Goal: Communication & Community: Answer question/provide support

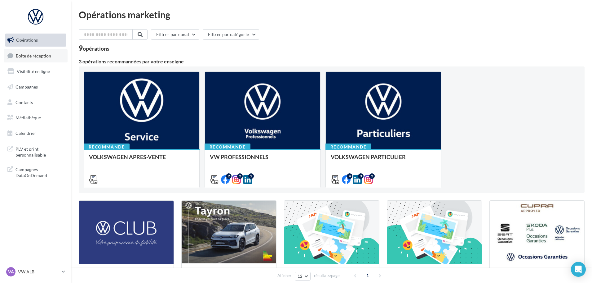
click at [39, 55] on span "Boîte de réception" at bounding box center [33, 55] width 35 height 5
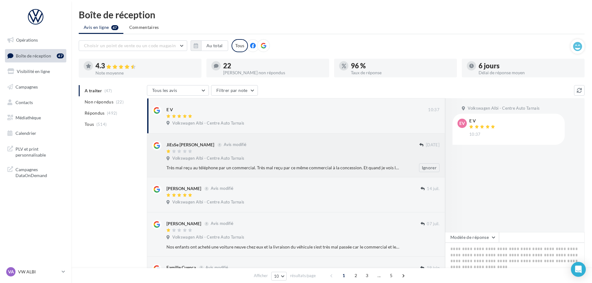
click at [392, 159] on div "Volkswagen Albi - Centre Auto Tarnais" at bounding box center [303, 158] width 273 height 7
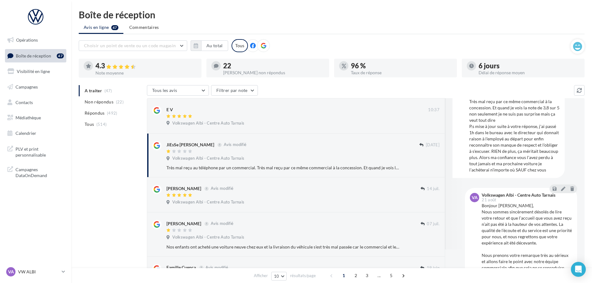
scroll to position [34, 0]
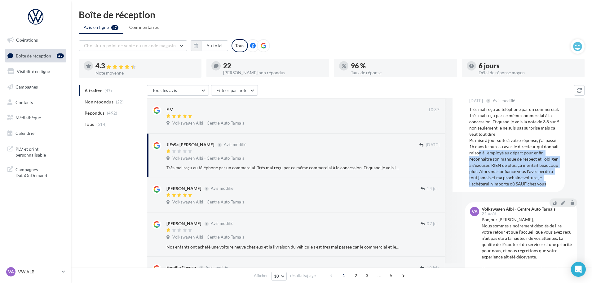
drag, startPoint x: 501, startPoint y: 153, endPoint x: 565, endPoint y: 164, distance: 64.6
click at [565, 164] on div "Volkswagen Albi - Centre Auto Tarnais JS JiEsSe Sandrine 10/01/2021 Avis modifi…" at bounding box center [515, 208] width 125 height 273
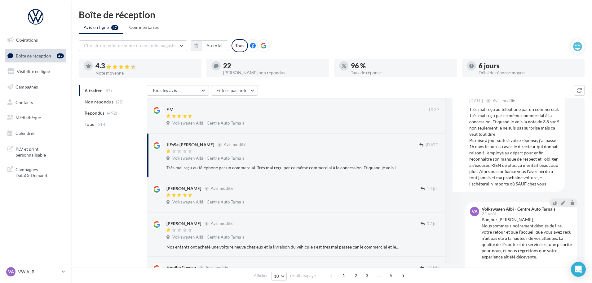
click at [567, 161] on div "Volkswagen Albi - Centre Auto Tarnais JS JiEsSe Sandrine 10/01/2021 Avis modifi…" at bounding box center [515, 208] width 125 height 273
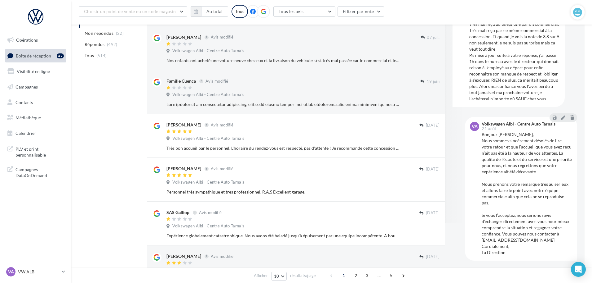
scroll to position [20, 0]
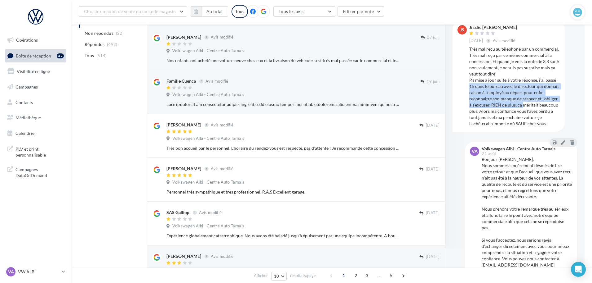
drag, startPoint x: 483, startPoint y: 85, endPoint x: 552, endPoint y: 107, distance: 72.6
click at [552, 107] on div "Très mal reçu au téléphone par un commercial. Très mal reçu par ce même commerc…" at bounding box center [515, 86] width 91 height 81
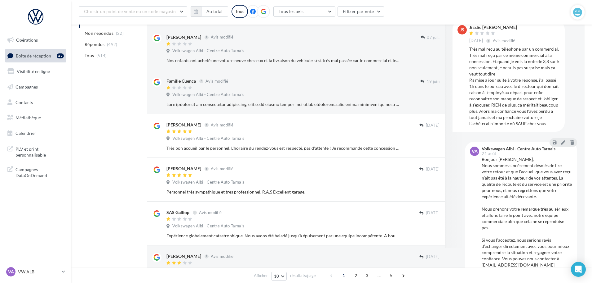
click at [525, 115] on div "Très mal reçu au téléphone par un commercial. Très mal reçu par ce même commerc…" at bounding box center [515, 86] width 91 height 81
click at [492, 116] on div "Très mal reçu au téléphone par un commercial. Très mal reçu par ce même commerc…" at bounding box center [515, 86] width 91 height 81
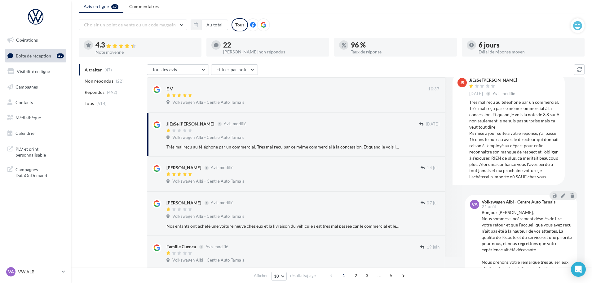
scroll to position [0, 0]
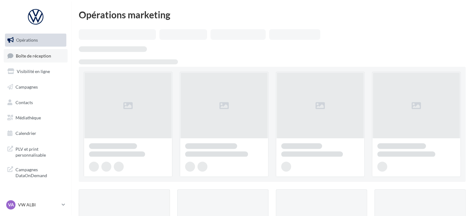
click at [42, 56] on span "Boîte de réception" at bounding box center [33, 55] width 35 height 5
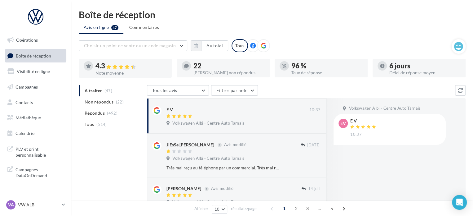
click at [113, 95] on ul "A traiter (47) Non répondus (22) Répondus (492) Tous (514)" at bounding box center [112, 107] width 66 height 45
click at [112, 91] on ul "A traiter (47) Non répondus (22) Répondus (492) Tous (514)" at bounding box center [112, 107] width 66 height 45
click at [96, 88] on ul "A traiter (47) Non répondus (22) Répondus (492) Tous (514)" at bounding box center [112, 107] width 66 height 45
click at [95, 90] on ul "A traiter (47) Non répondus (22) Répondus (492) Tous (514)" at bounding box center [112, 107] width 66 height 45
click at [225, 157] on span "Volkswagen Albi - Centre Auto Tarnais" at bounding box center [208, 158] width 72 height 6
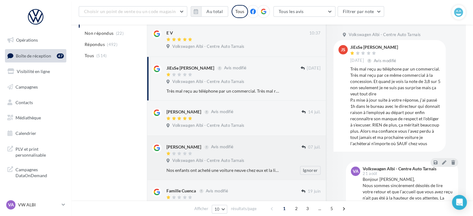
scroll to position [129, 0]
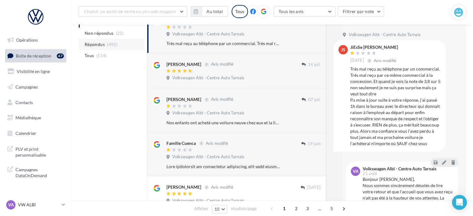
click at [102, 42] on span "Répondus" at bounding box center [95, 44] width 20 height 6
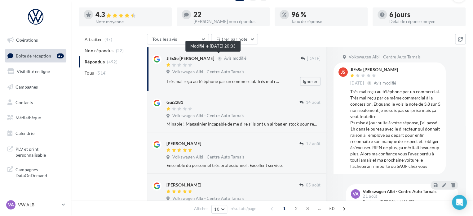
scroll to position [36, 0]
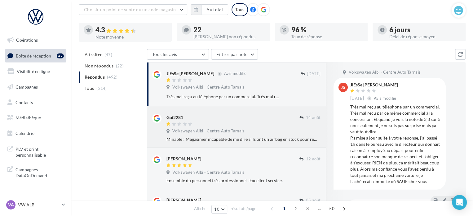
click at [186, 130] on span "Volkswagen Albi - Centre Auto Tarnais" at bounding box center [208, 131] width 72 height 6
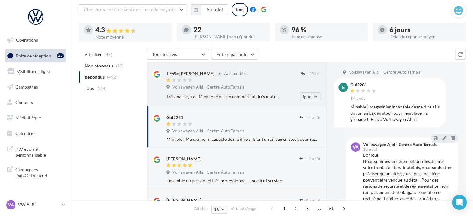
click at [226, 91] on div "JiEsSe [PERSON_NAME] Avis modifié [DATE] Volkswagen Albi - Centre Auto Tarnais …" at bounding box center [244, 85] width 154 height 31
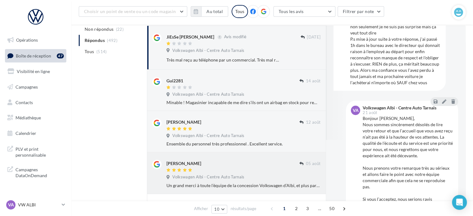
scroll to position [129, 0]
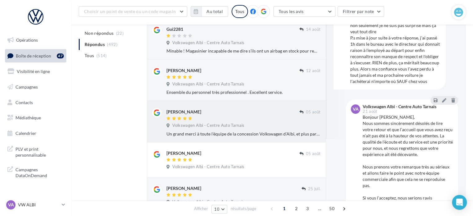
click at [204, 123] on span "Volkswagen Albi - Centre Auto Tarnais" at bounding box center [208, 126] width 72 height 6
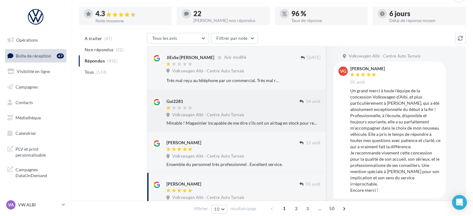
scroll to position [0, 0]
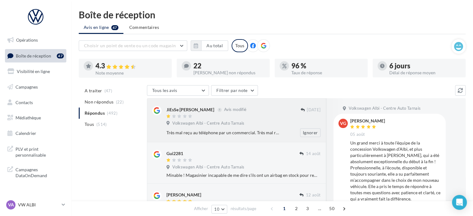
click at [201, 117] on div at bounding box center [234, 116] width 134 height 5
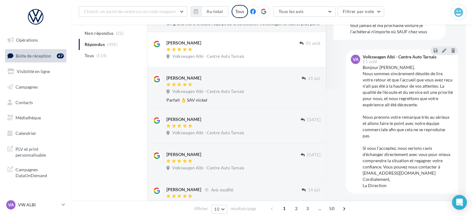
scroll to position [319, 0]
